Goal: Task Accomplishment & Management: Complete application form

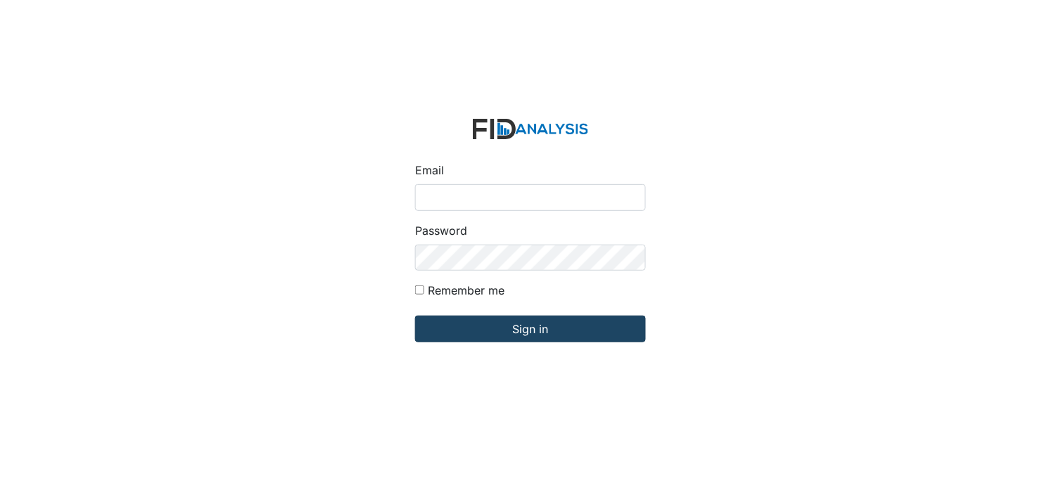
type input "[PERSON_NAME][EMAIL_ADDRESS][DOMAIN_NAME]"
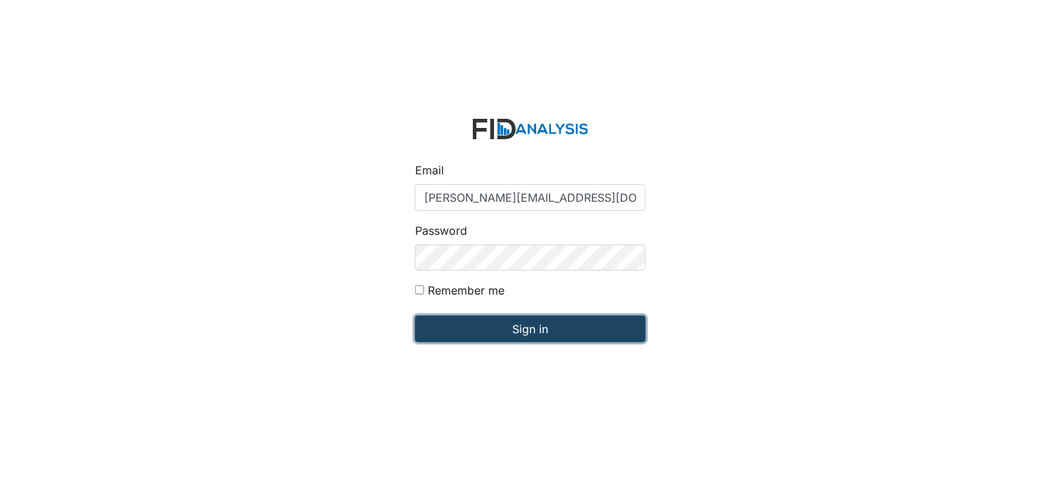
click at [502, 335] on input "Sign in" at bounding box center [530, 329] width 231 height 27
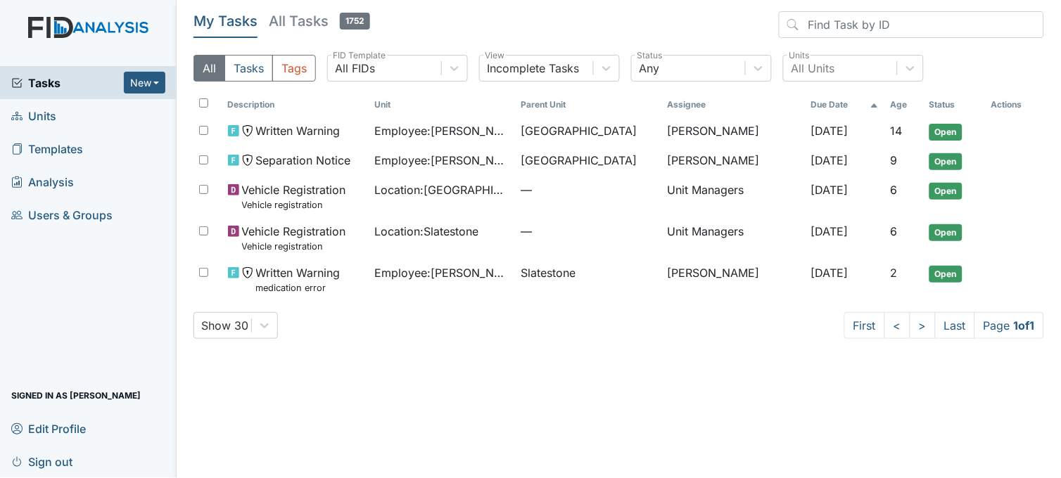
click at [59, 120] on link "Units" at bounding box center [88, 115] width 177 height 33
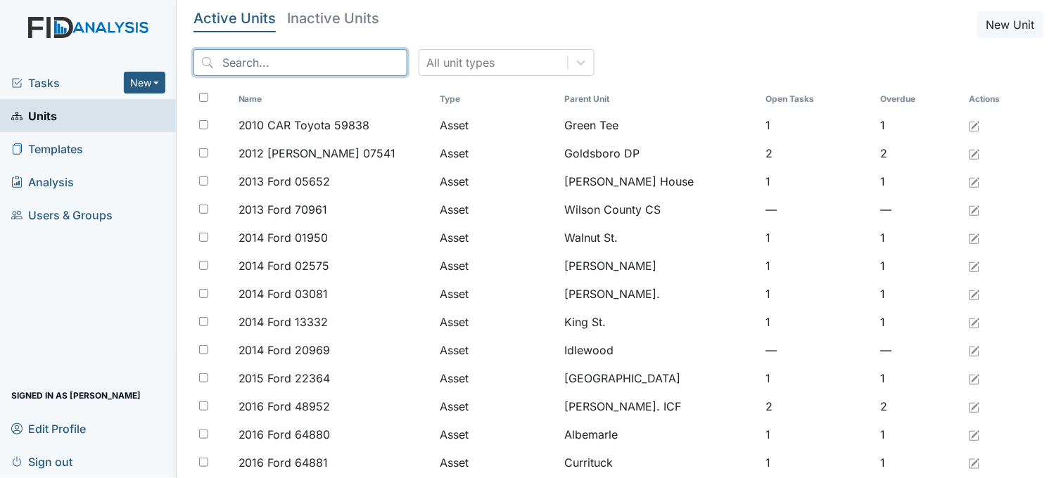
click at [329, 61] on input "search" at bounding box center [300, 62] width 214 height 27
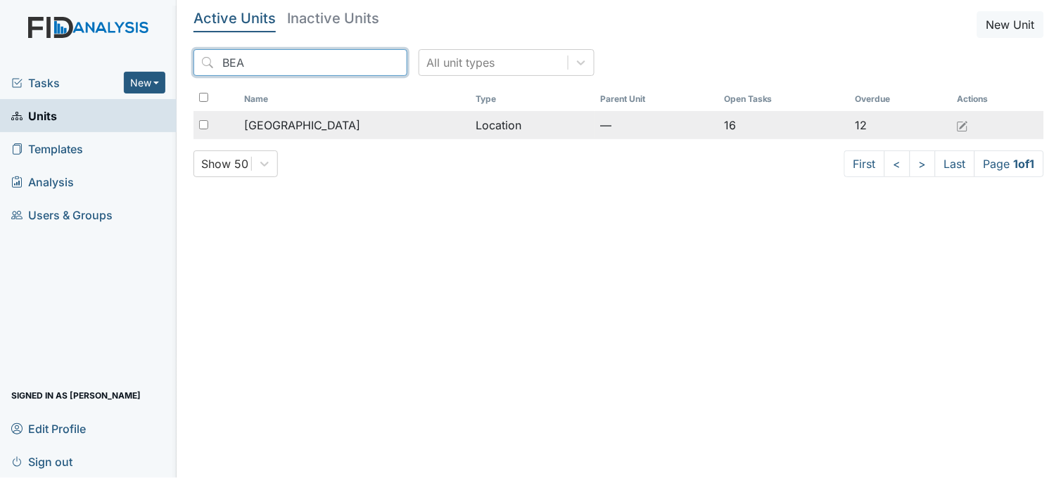
type input "BEA"
click at [329, 114] on td "Beaufort Heights" at bounding box center [354, 125] width 231 height 28
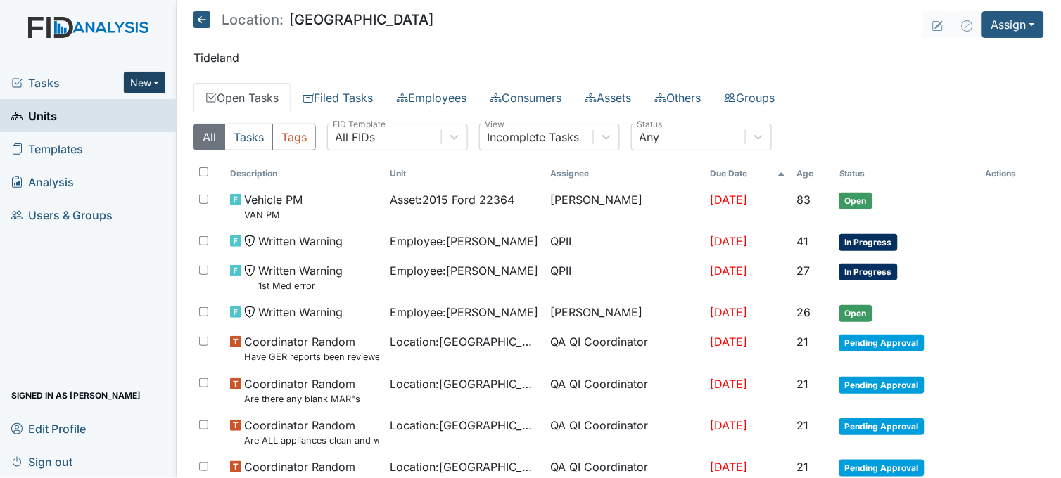
click at [135, 74] on button "New" at bounding box center [145, 83] width 42 height 22
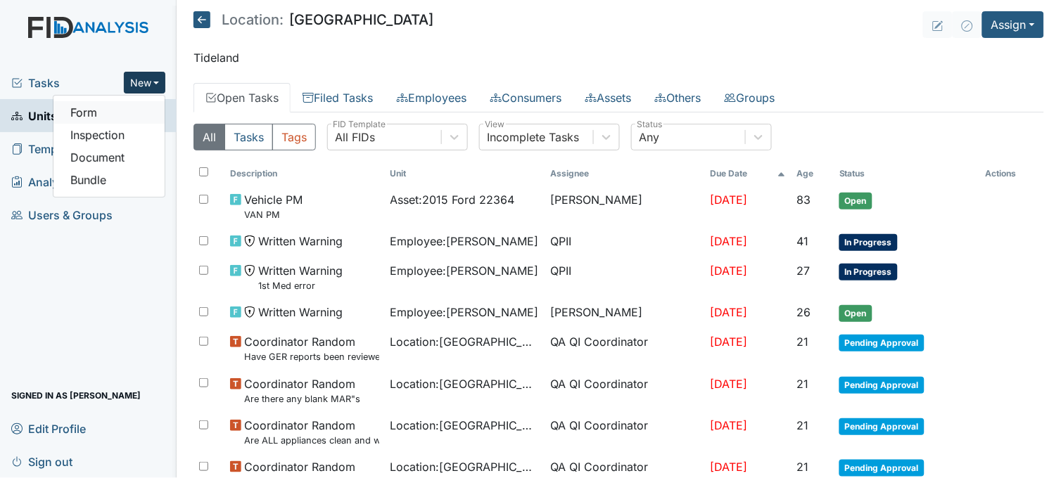
click at [127, 108] on link "Form" at bounding box center [108, 112] width 111 height 23
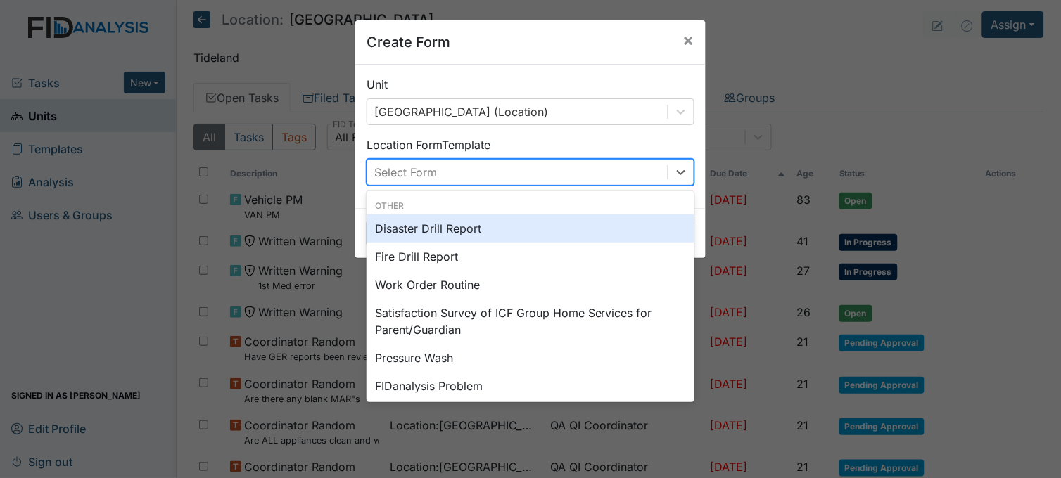
click at [481, 165] on div "Select Form" at bounding box center [517, 172] width 300 height 25
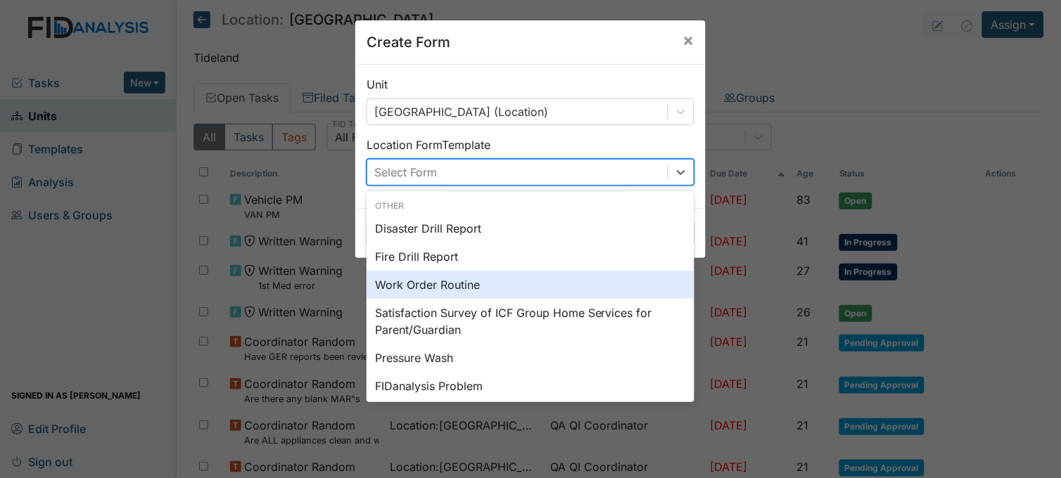
click at [444, 285] on div "Work Order Routine" at bounding box center [531, 285] width 328 height 28
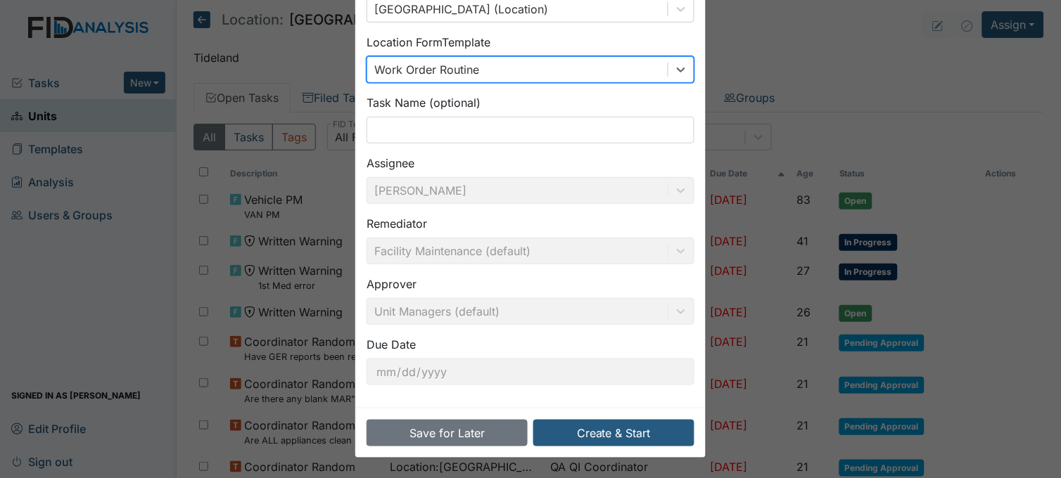
scroll to position [103, 0]
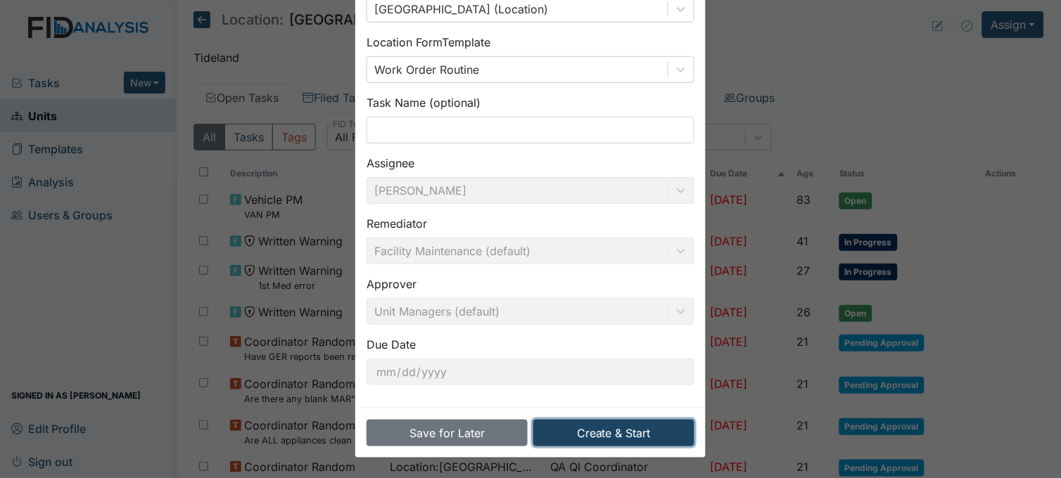
click at [615, 430] on button "Create & Start" at bounding box center [613, 433] width 161 height 27
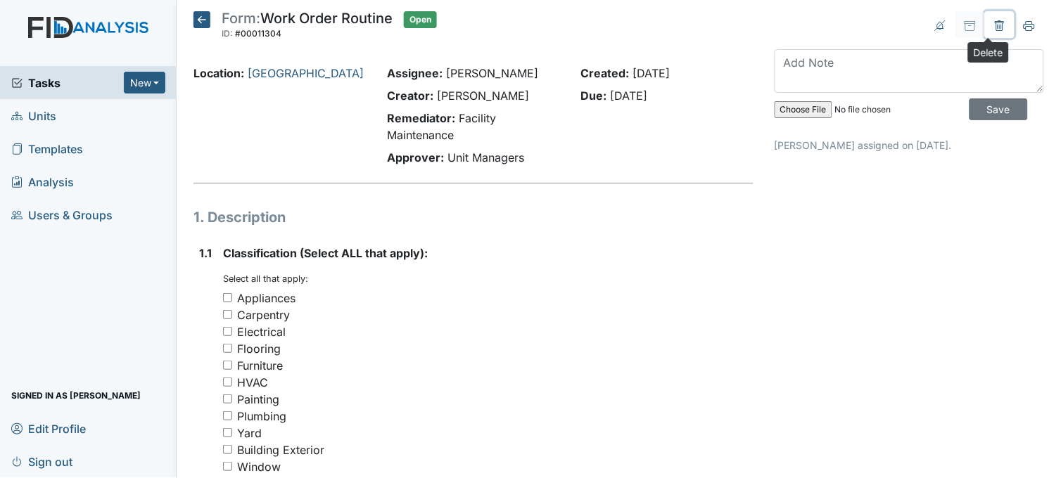
click at [994, 27] on icon at bounding box center [999, 25] width 11 height 11
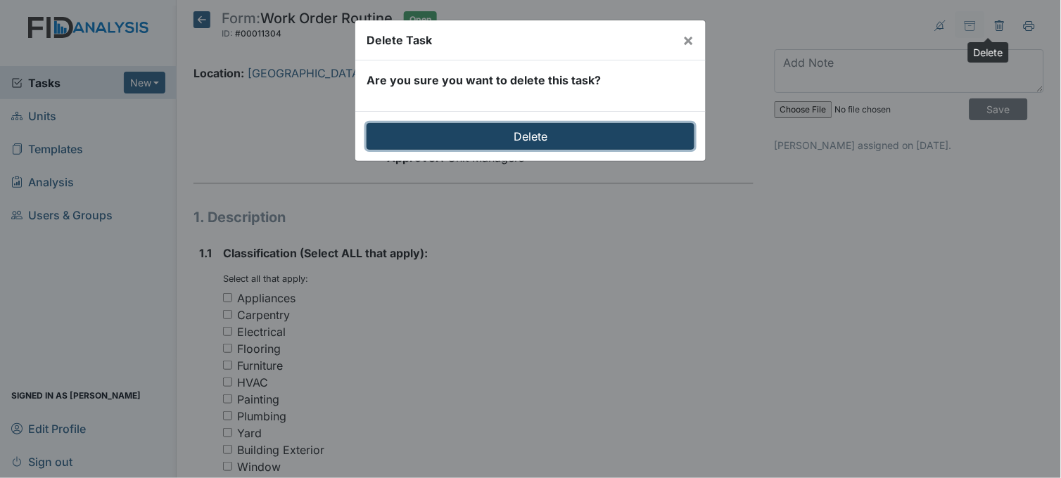
click at [595, 134] on input "Delete" at bounding box center [531, 136] width 328 height 27
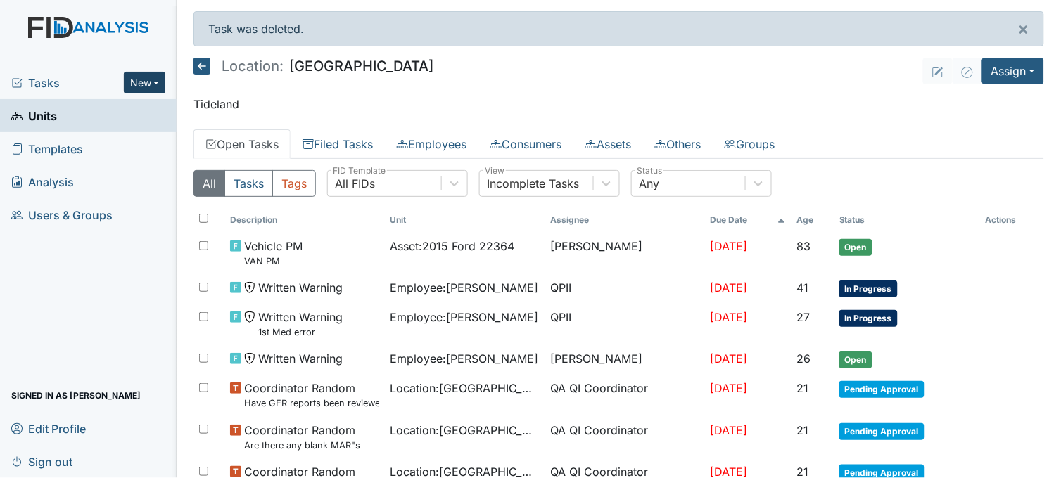
click at [137, 87] on button "New" at bounding box center [145, 83] width 42 height 22
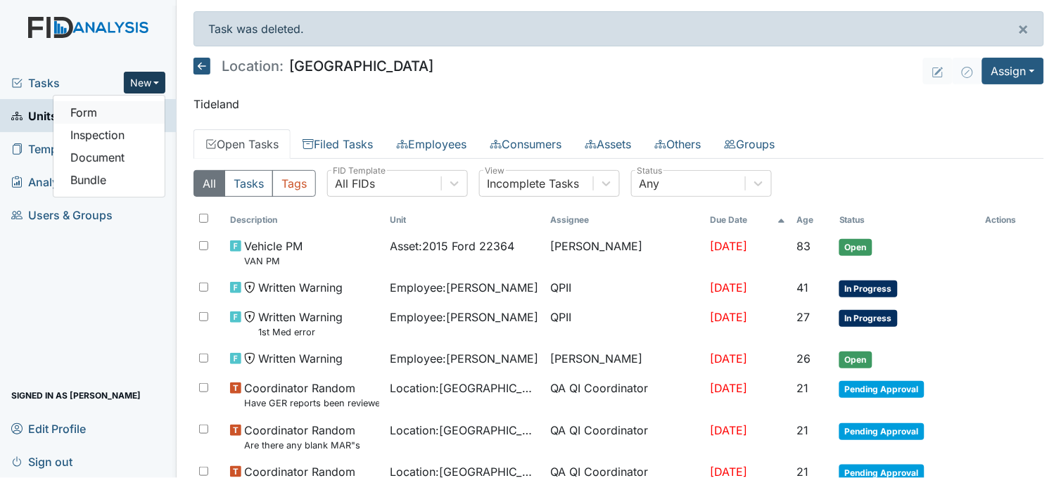
click at [131, 114] on link "Form" at bounding box center [108, 112] width 111 height 23
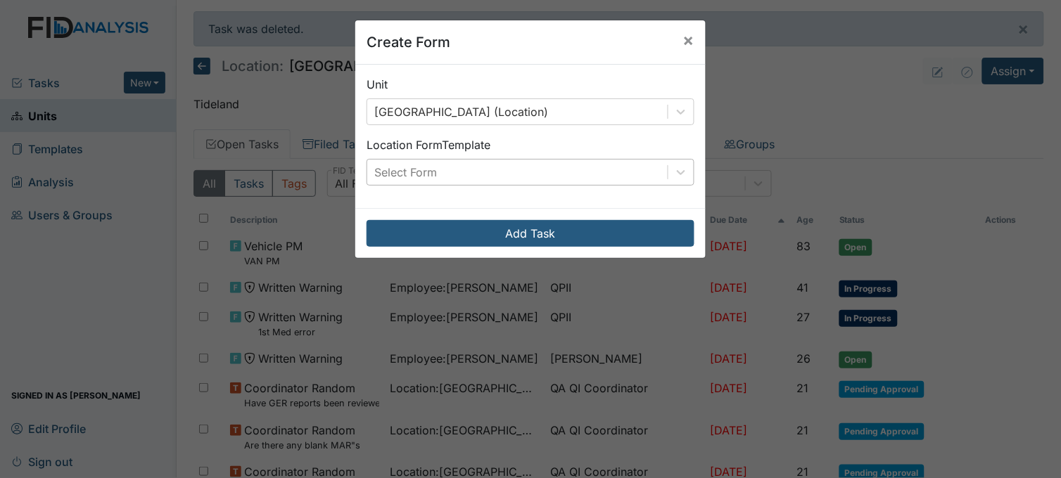
click at [628, 174] on div "Select Form" at bounding box center [517, 172] width 300 height 25
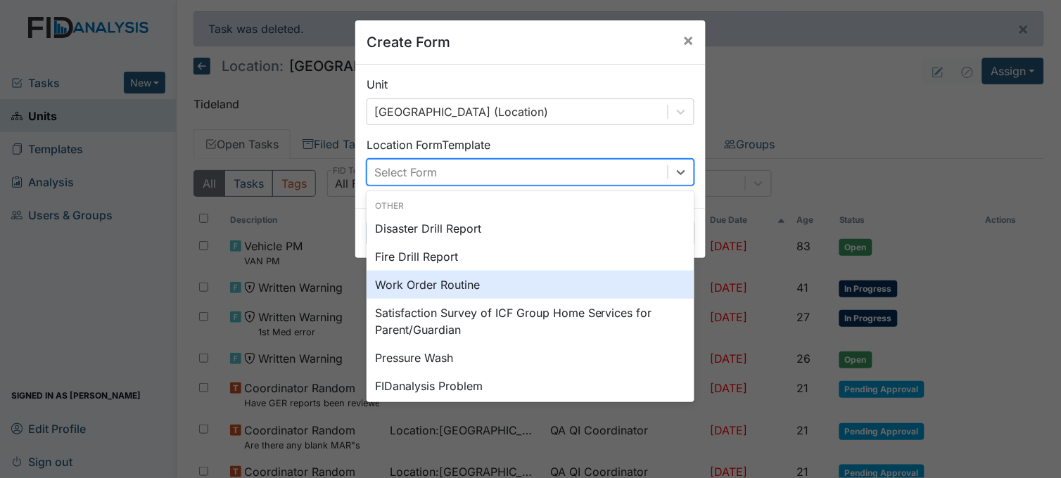
click at [471, 280] on div "Work Order Routine" at bounding box center [531, 285] width 328 height 28
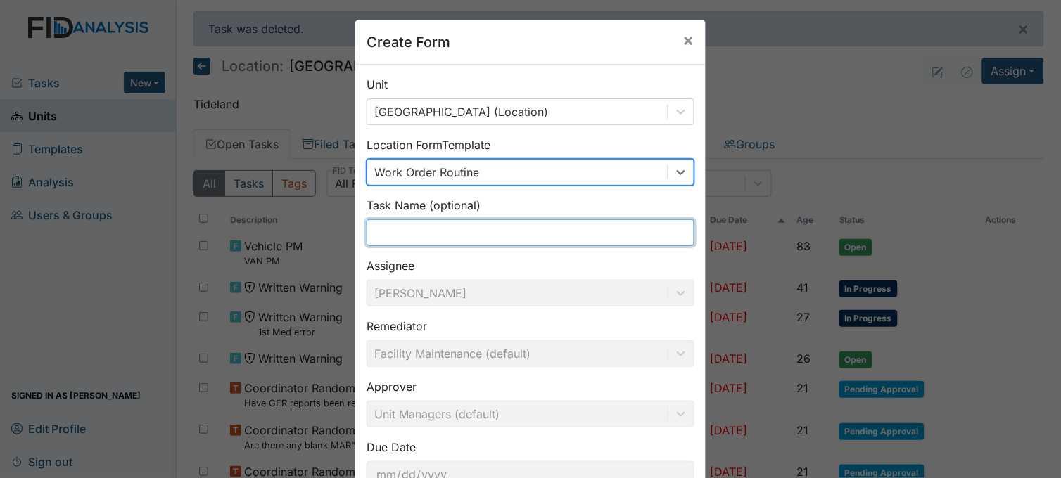
click at [470, 235] on input "text" at bounding box center [531, 233] width 328 height 27
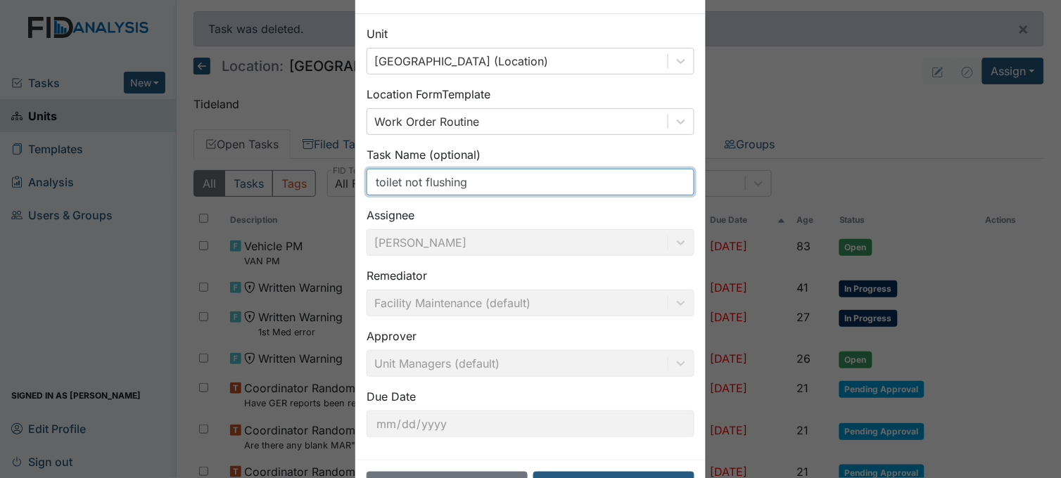
scroll to position [103, 0]
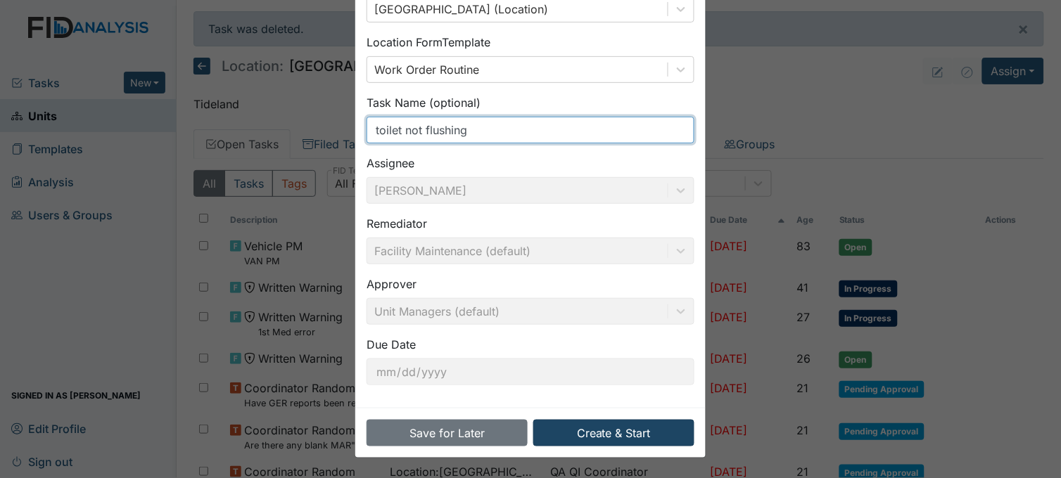
type input "toilet not flushing"
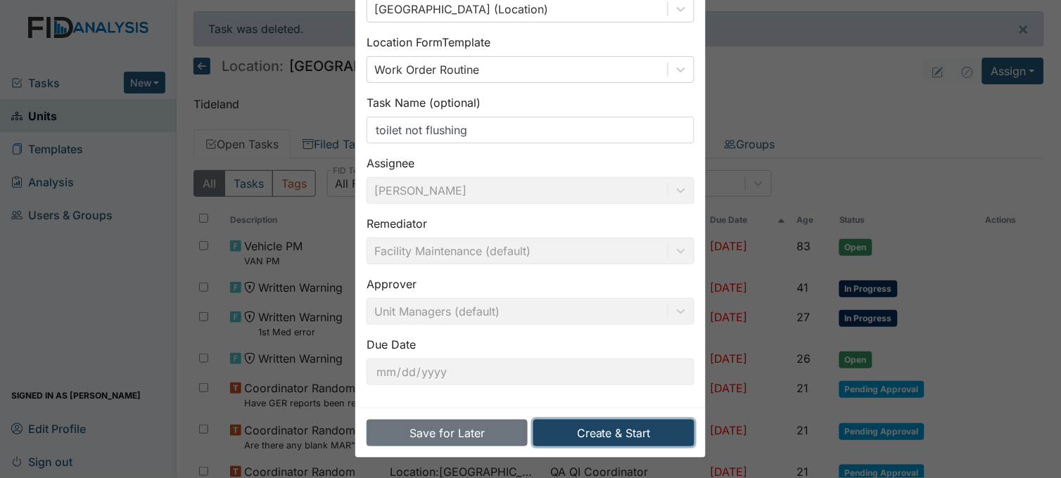
click at [610, 428] on button "Create & Start" at bounding box center [613, 433] width 161 height 27
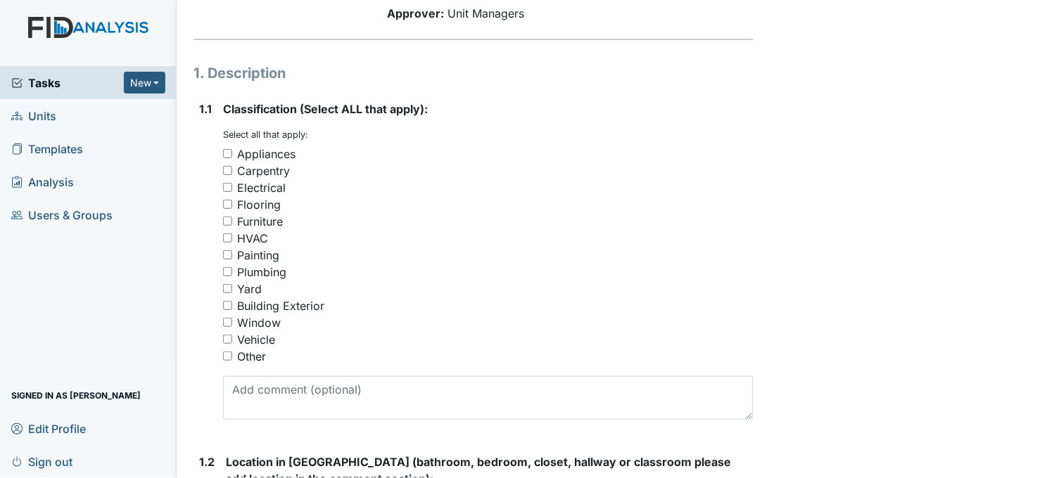
scroll to position [234, 0]
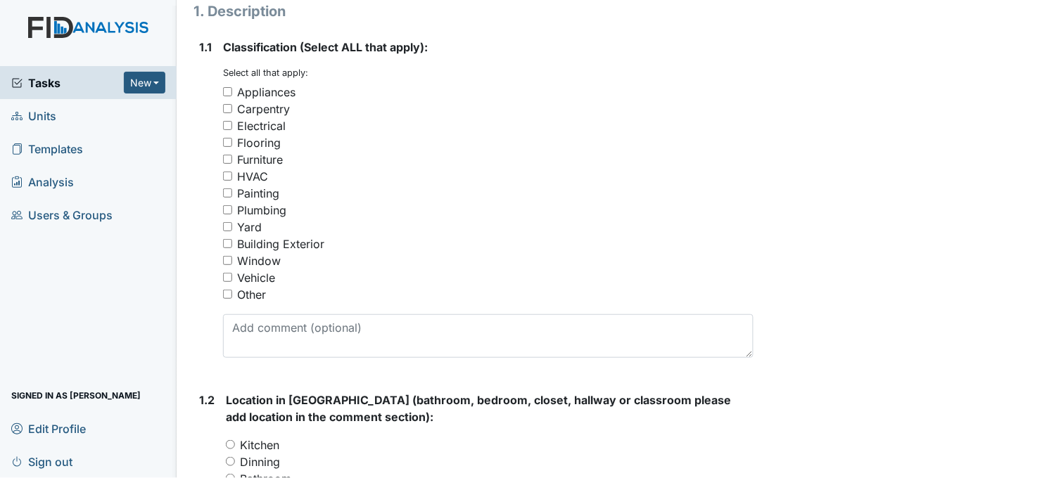
click at [229, 205] on input "Plumbing" at bounding box center [227, 209] width 9 height 9
checkbox input "true"
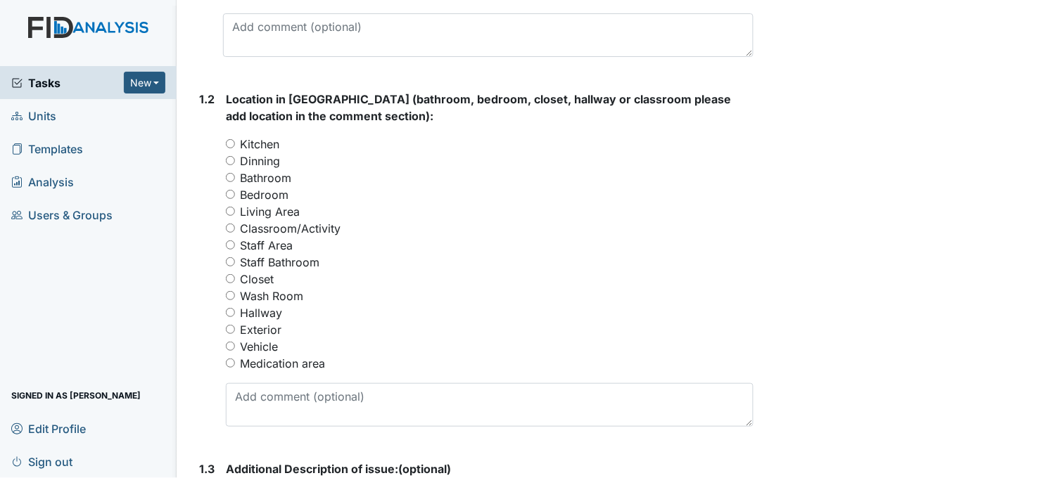
scroll to position [547, 0]
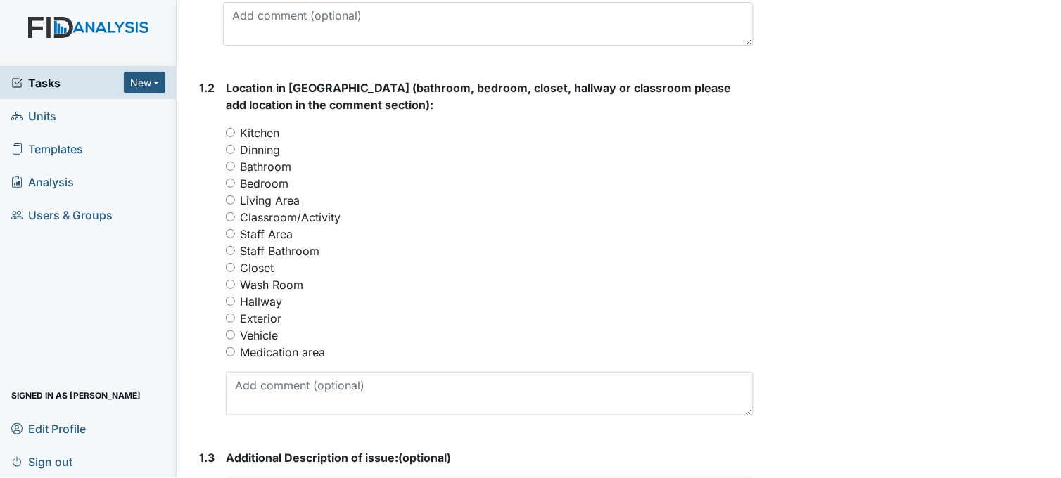
click at [231, 165] on input "Bathroom" at bounding box center [230, 166] width 9 height 9
radio input "true"
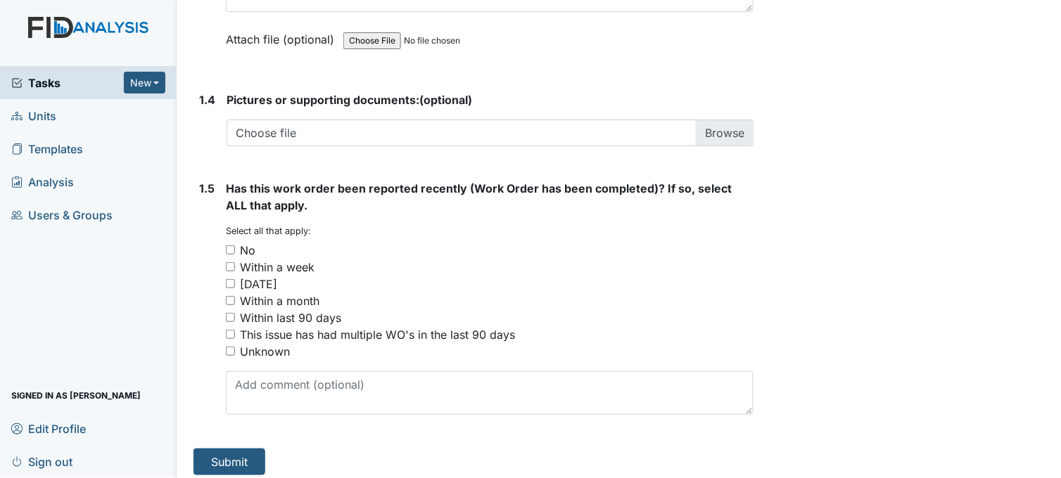
scroll to position [1064, 0]
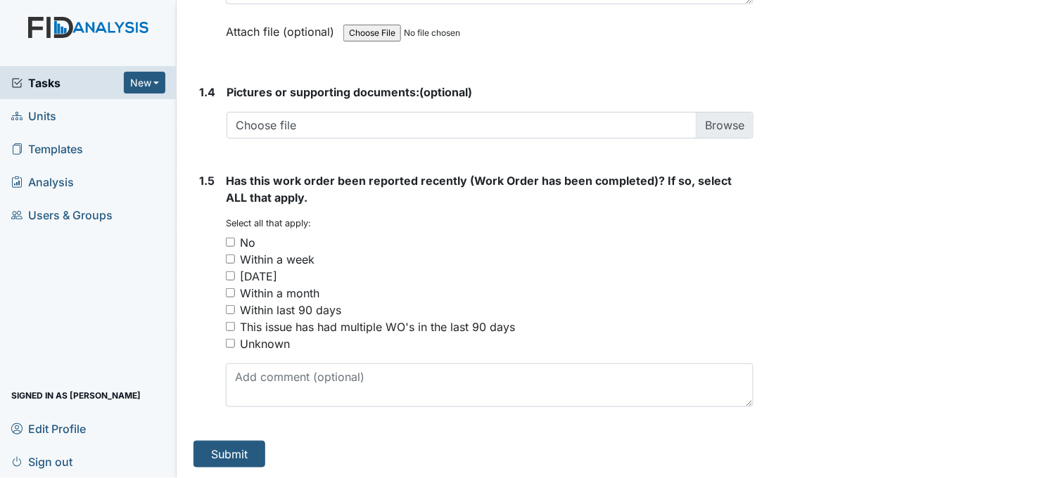
click at [230, 327] on input "This issue has had multiple WO's in the last 90 days" at bounding box center [230, 326] width 9 height 9
checkbox input "true"
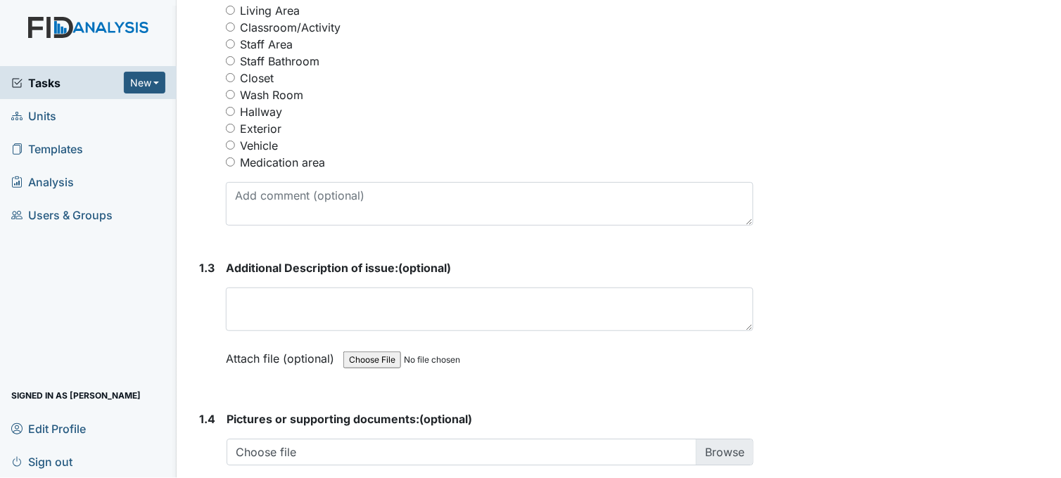
scroll to position [751, 0]
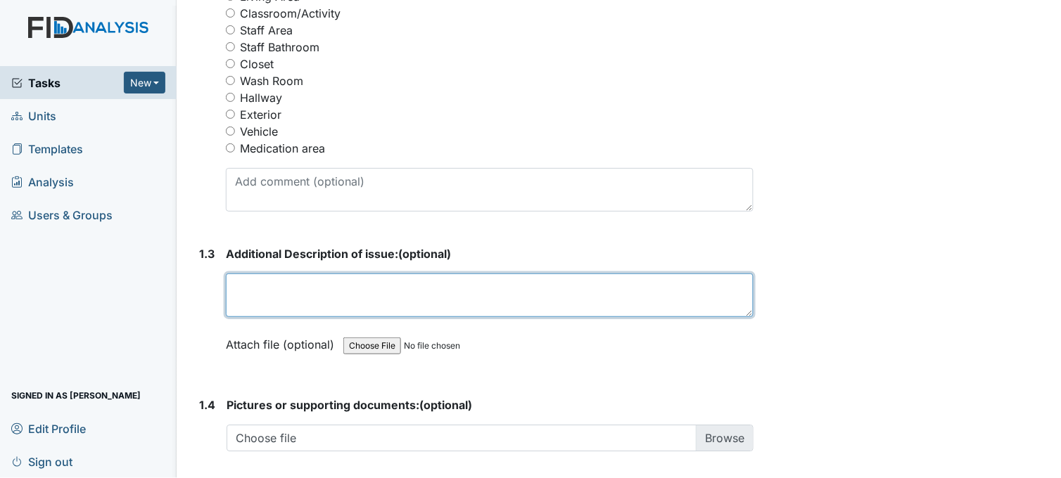
click at [322, 293] on textarea at bounding box center [490, 296] width 528 height 44
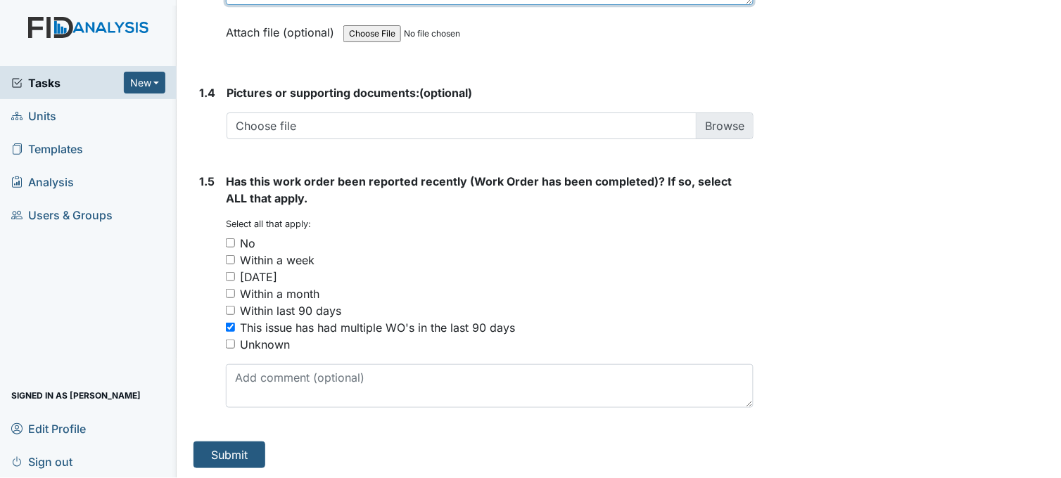
scroll to position [1064, 0]
type textarea "toilet not flushing. I've tried plunging it."
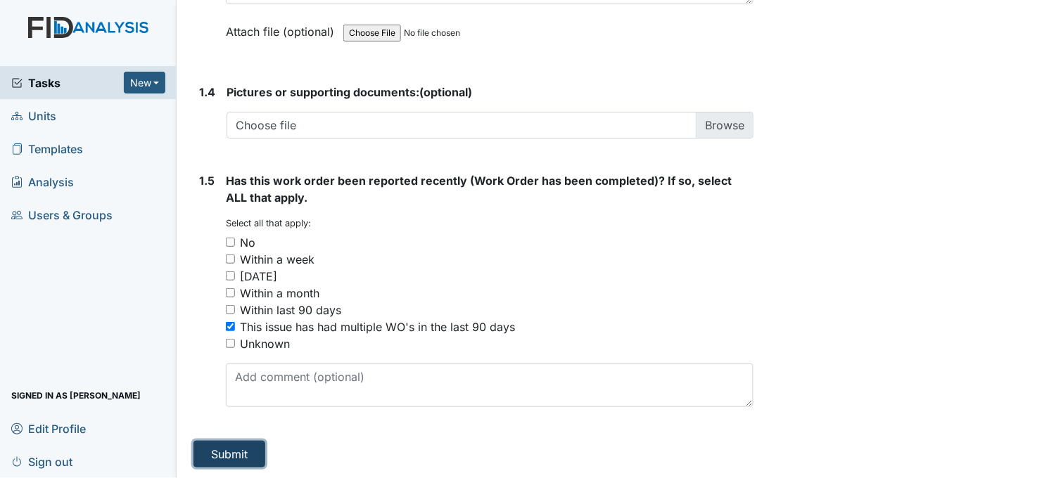
click at [241, 449] on button "Submit" at bounding box center [229, 454] width 72 height 27
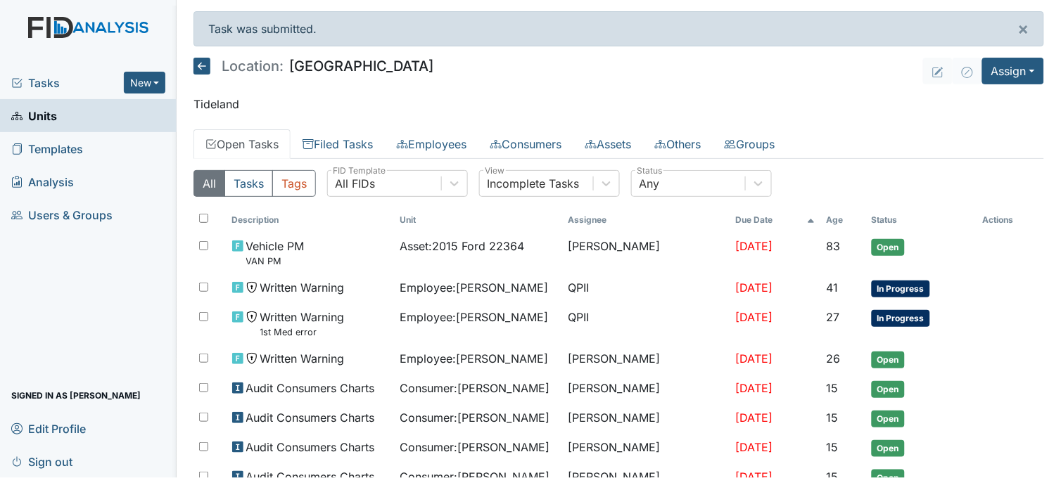
click at [198, 66] on icon at bounding box center [201, 66] width 17 height 17
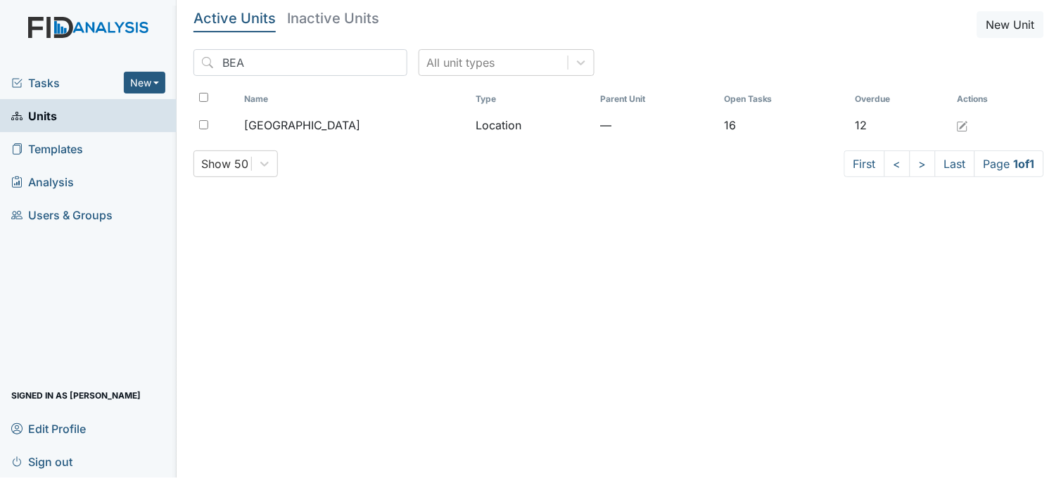
click at [32, 83] on span "Tasks" at bounding box center [67, 83] width 113 height 17
